Goal: Check status

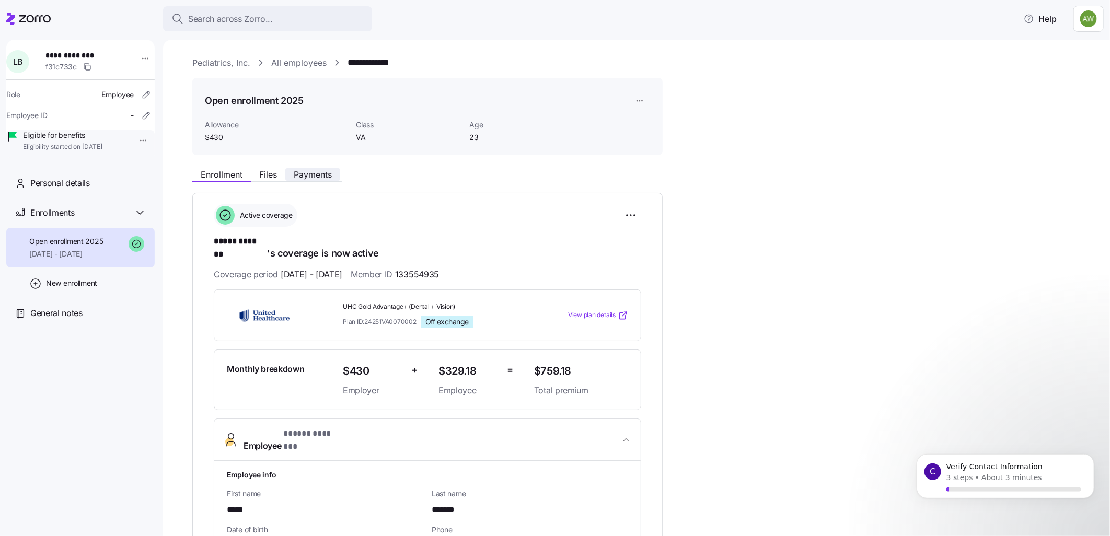
click at [309, 176] on span "Payments" at bounding box center [313, 174] width 38 height 8
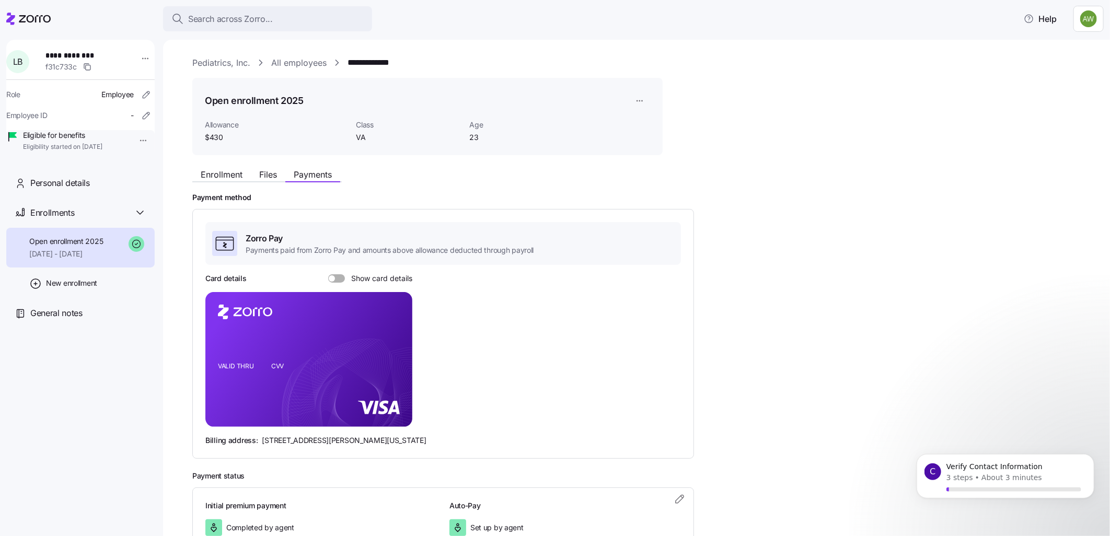
click at [336, 273] on div "Zorro Pay Payments paid from Zorro Pay and amounts above allowance deducted thr…" at bounding box center [443, 334] width 476 height 224
click at [337, 276] on span at bounding box center [340, 278] width 10 height 8
click at [328, 274] on input "Show card details" at bounding box center [328, 274] width 0 height 0
